Goal: Communication & Community: Answer question/provide support

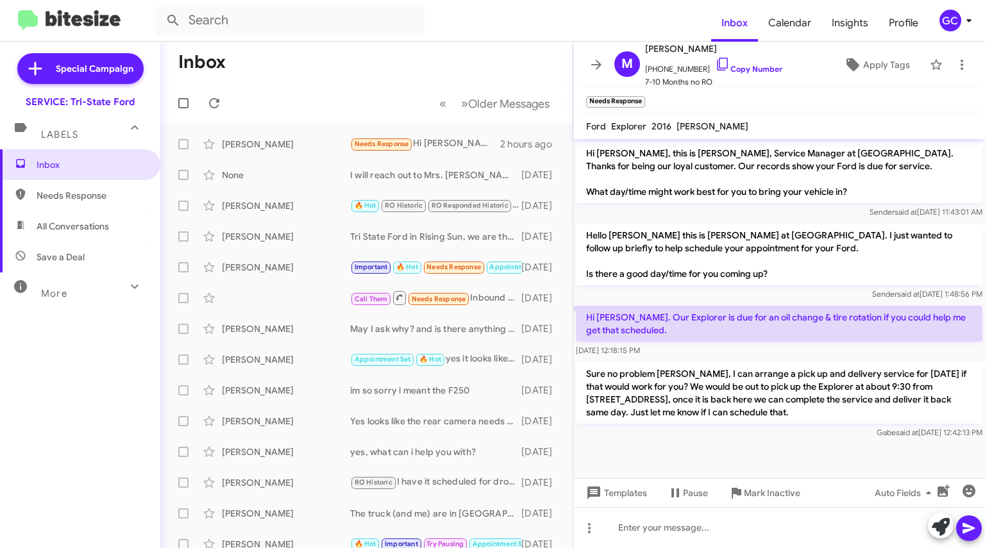
click at [294, 146] on div "[PERSON_NAME]" at bounding box center [286, 144] width 128 height 13
click at [315, 139] on div "[PERSON_NAME]" at bounding box center [286, 144] width 128 height 13
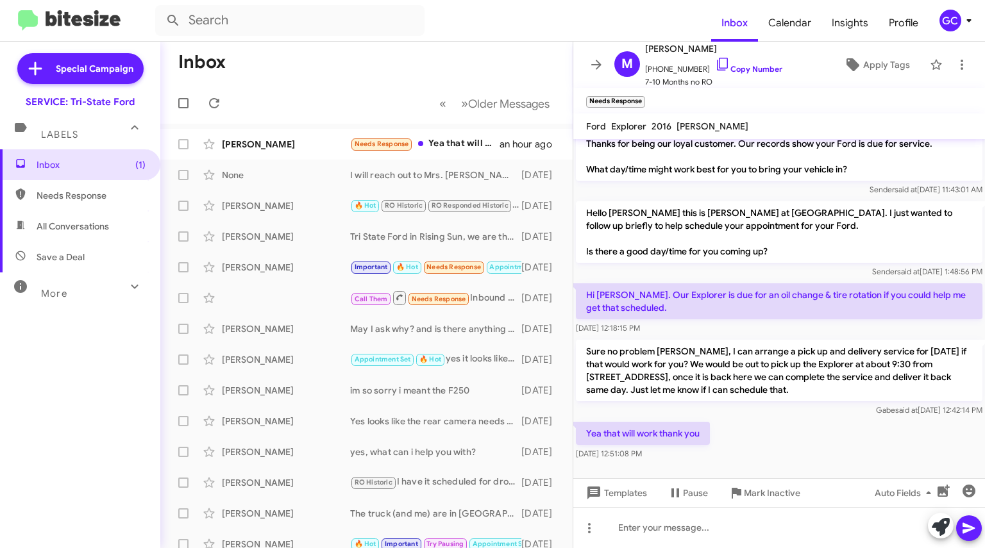
click at [726, 74] on span "[PHONE_NUMBER] Copy Number" at bounding box center [713, 65] width 137 height 19
click at [730, 69] on link "Copy Number" at bounding box center [748, 69] width 67 height 10
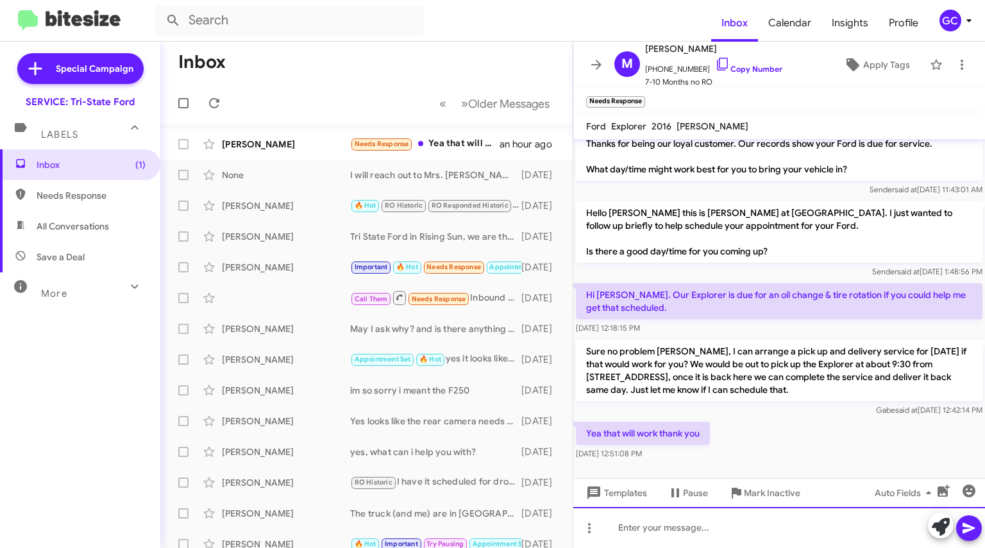
click at [680, 530] on div at bounding box center [779, 527] width 412 height 41
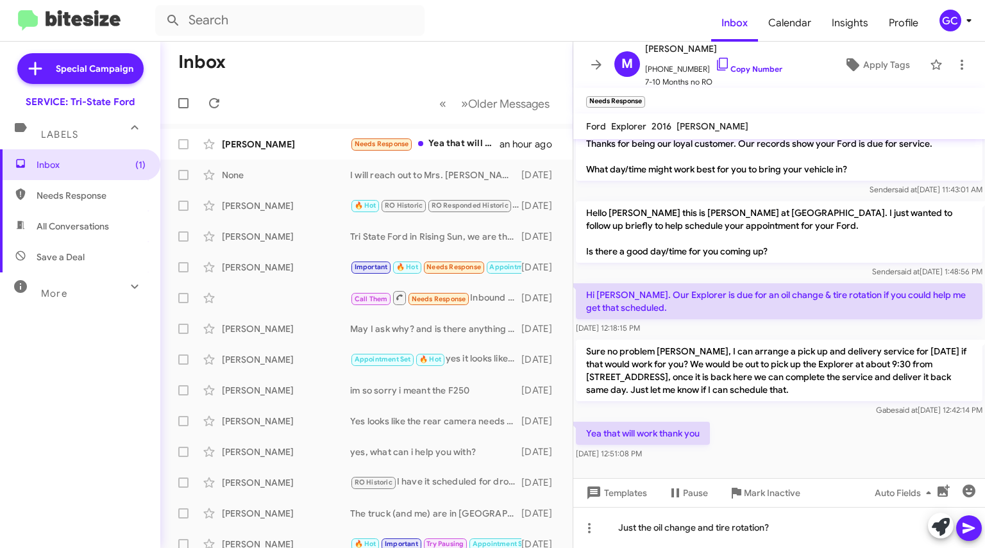
click at [964, 533] on icon at bounding box center [968, 528] width 12 height 11
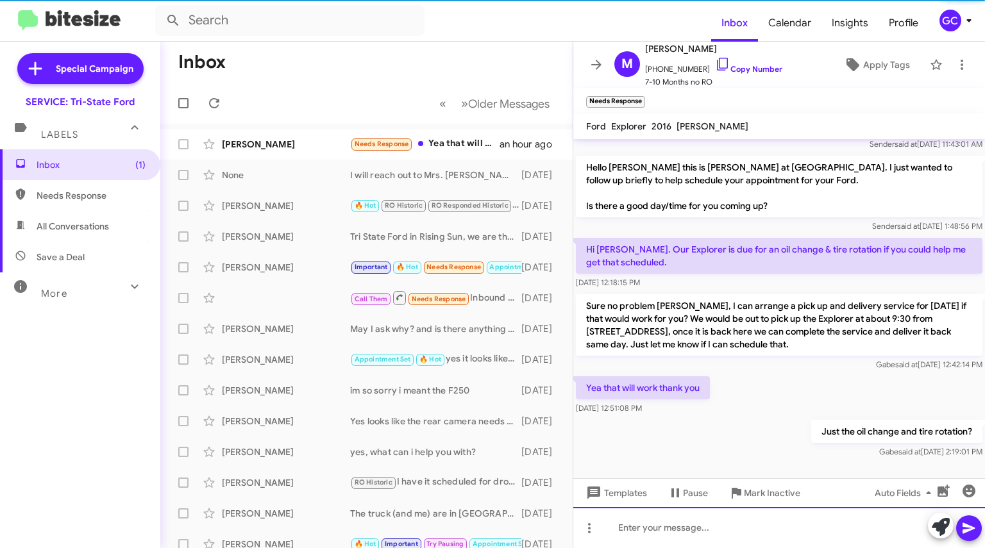
scroll to position [69, 0]
